Goal: Transaction & Acquisition: Purchase product/service

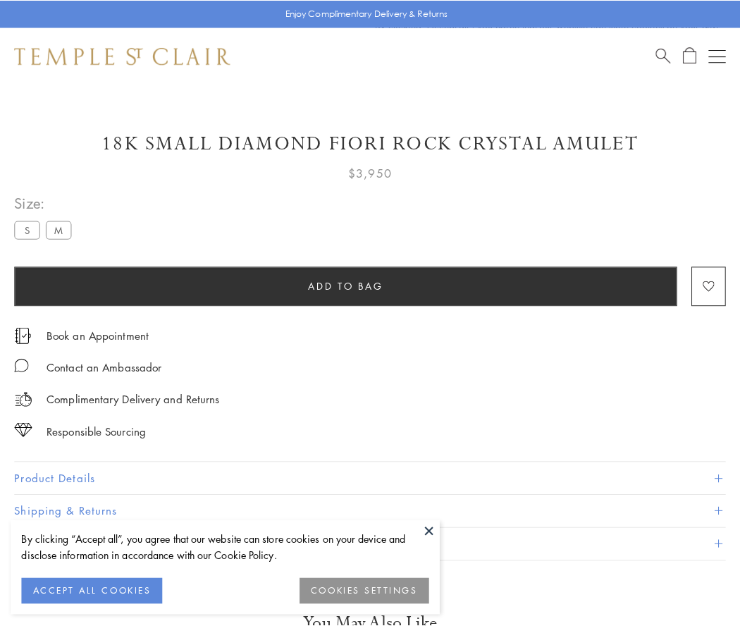
scroll to position [32, 0]
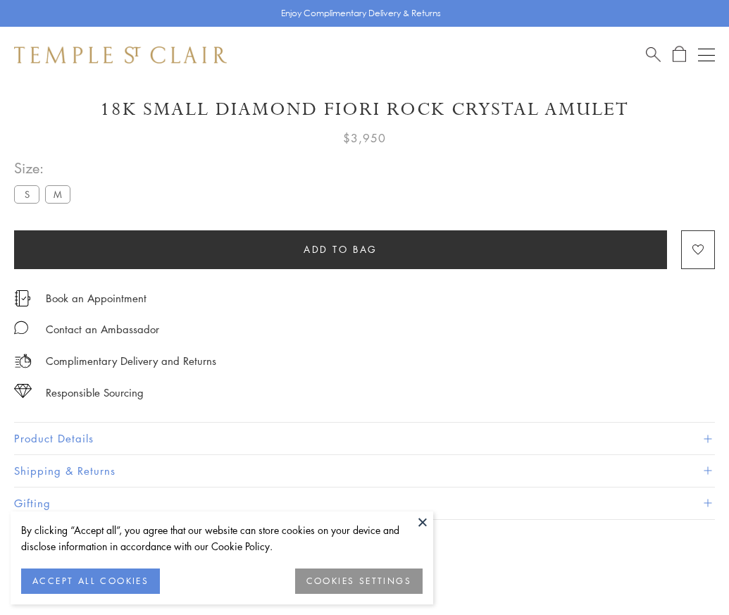
click at [340, 249] on span "Add to bag" at bounding box center [341, 249] width 74 height 15
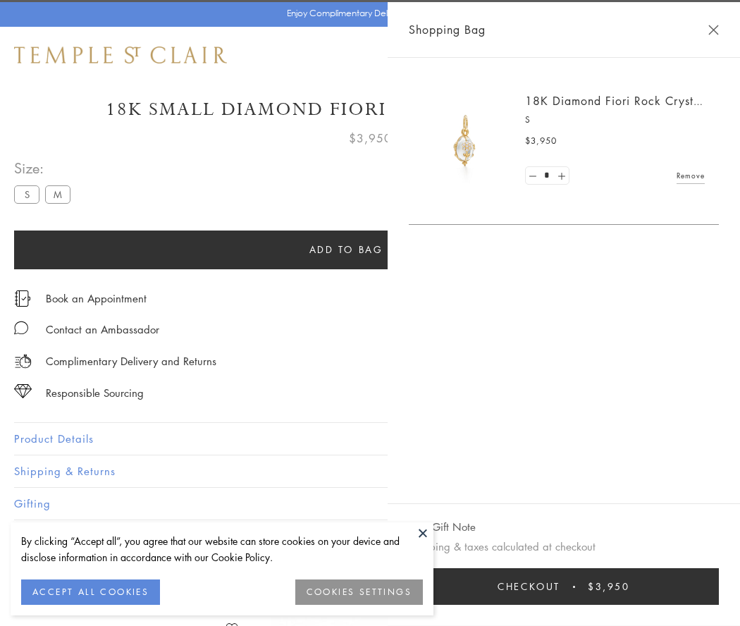
click at [613, 586] on button "Checkout $3,950" at bounding box center [564, 586] width 310 height 37
